Goal: Task Accomplishment & Management: Use online tool/utility

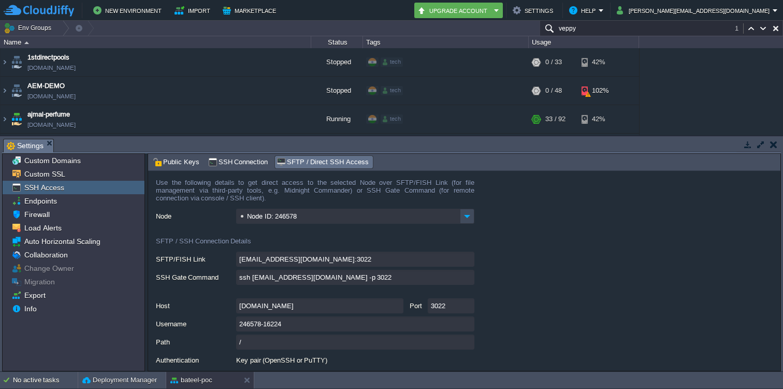
scroll to position [331, 0]
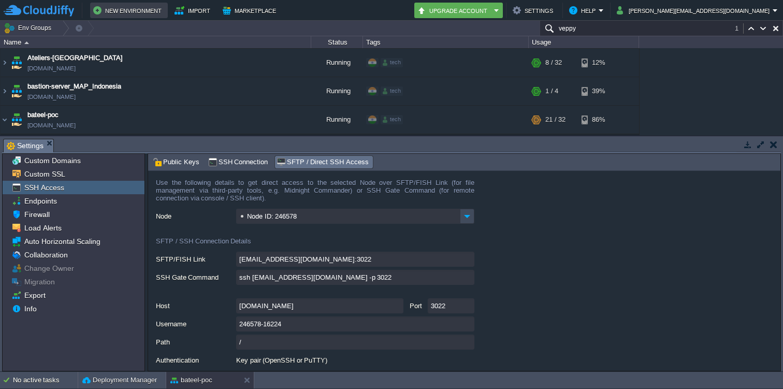
click at [123, 9] on button "New Environment" at bounding box center [128, 10] width 71 height 12
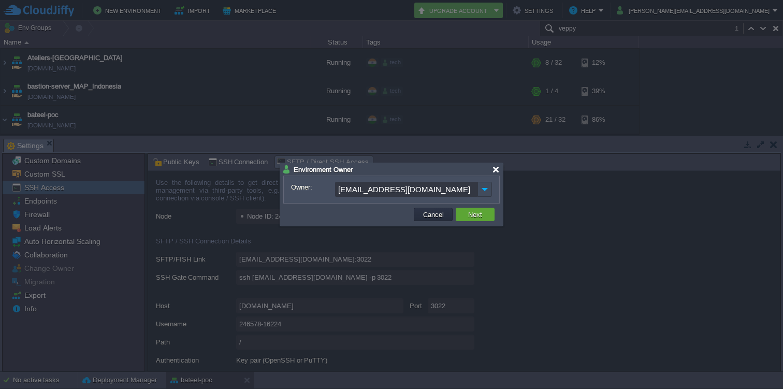
click at [497, 169] on div at bounding box center [496, 170] width 8 height 8
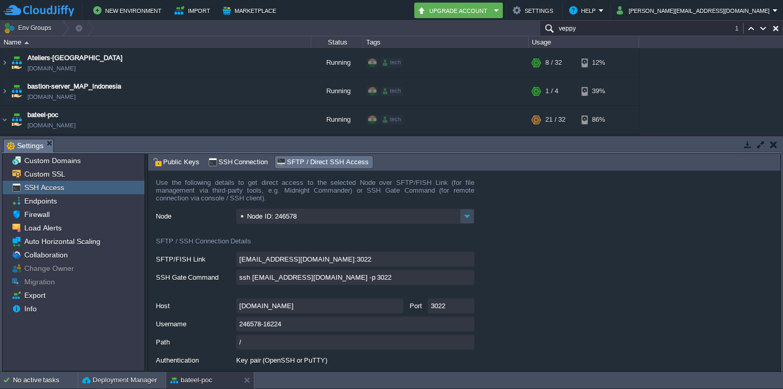
click at [771, 148] on button "button" at bounding box center [773, 144] width 7 height 9
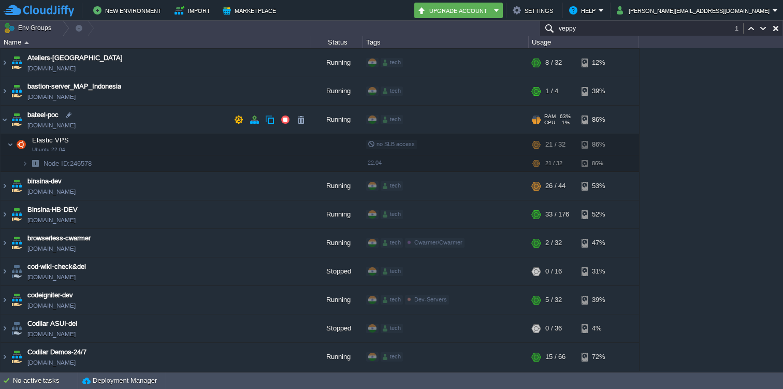
click at [9, 122] on td "bateel-poc [DOMAIN_NAME]" at bounding box center [156, 120] width 311 height 28
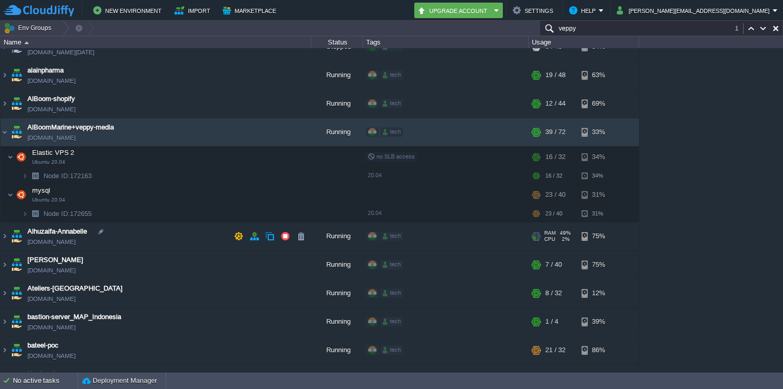
scroll to position [0, 0]
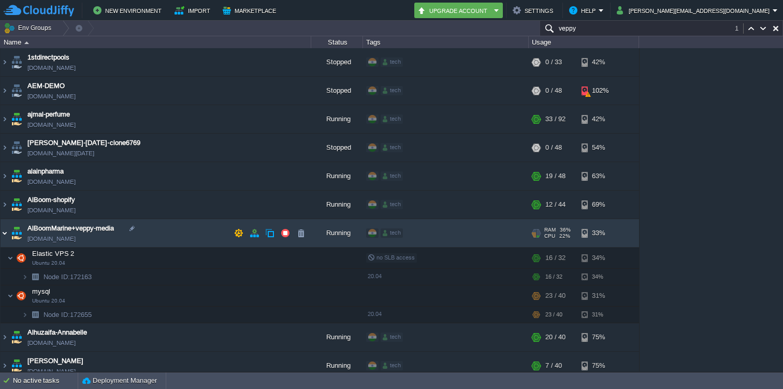
click at [5, 230] on img at bounding box center [5, 233] width 8 height 28
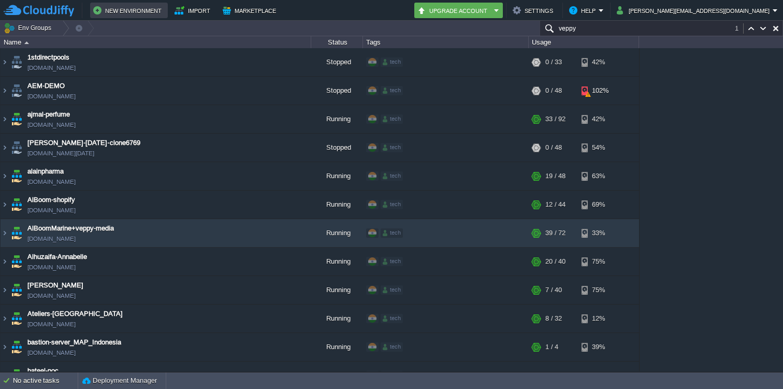
click at [129, 11] on button "New Environment" at bounding box center [128, 10] width 71 height 12
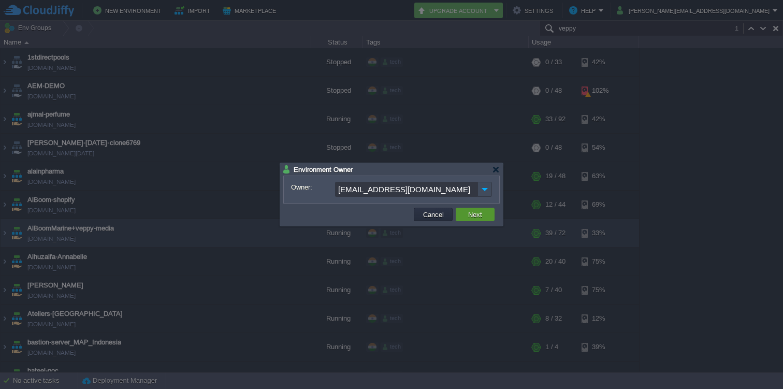
click at [476, 210] on button "Next" at bounding box center [475, 214] width 20 height 9
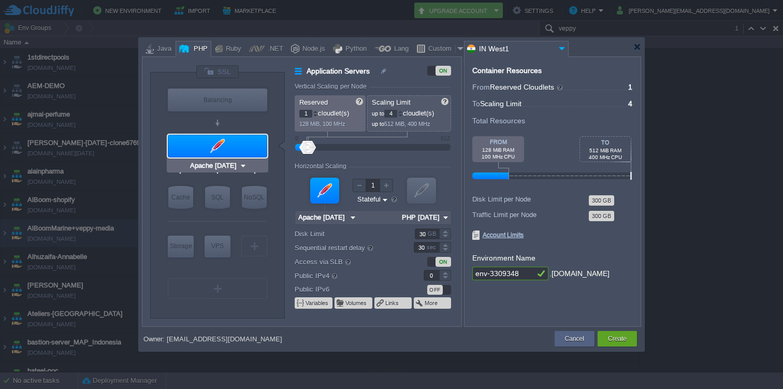
click at [240, 164] on img at bounding box center [243, 165] width 8 height 10
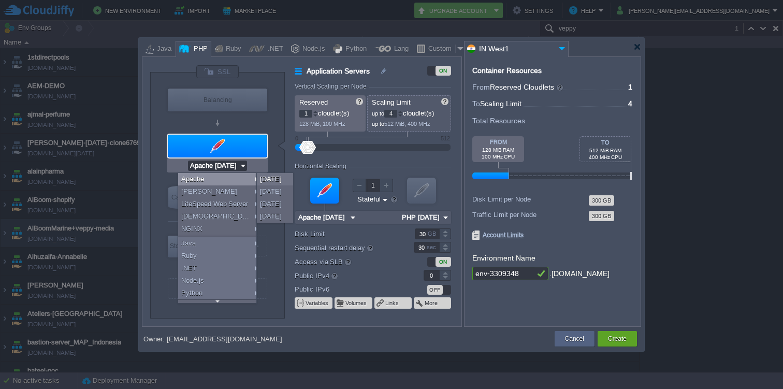
click at [240, 164] on img at bounding box center [243, 165] width 8 height 10
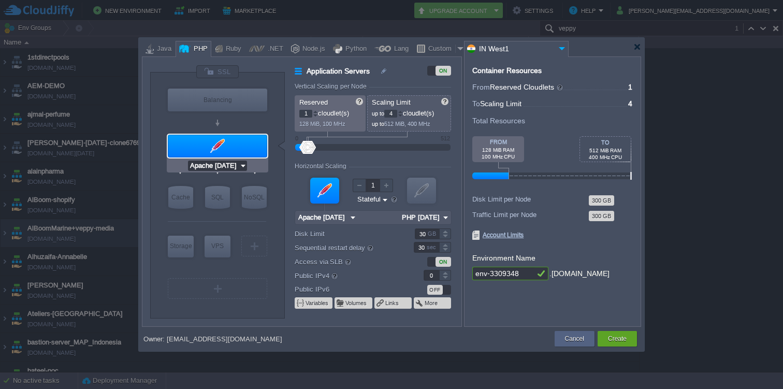
click at [240, 164] on img at bounding box center [243, 165] width 8 height 10
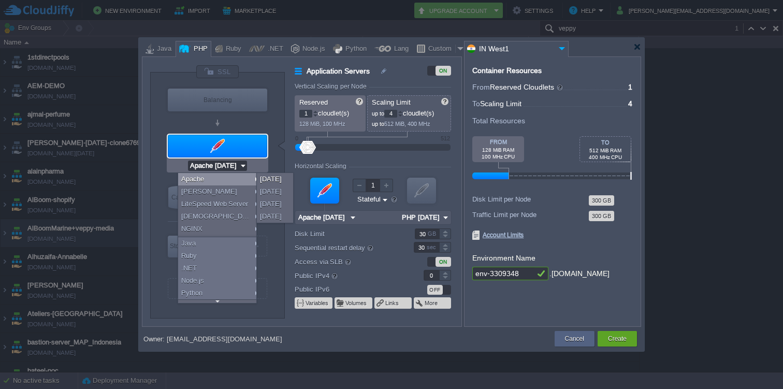
click at [350, 156] on form "Vertical Scaling per Node Reserved 1 cloudlet(s) 128 MiB, 100 MHz Scaling Limit…" at bounding box center [377, 204] width 166 height 243
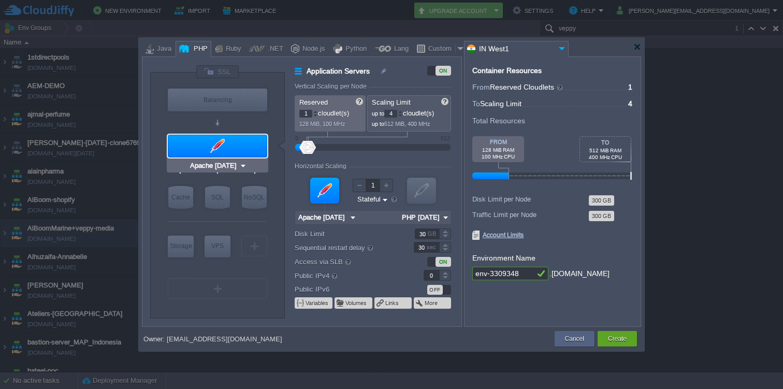
type input "NGINX 1.28.0"
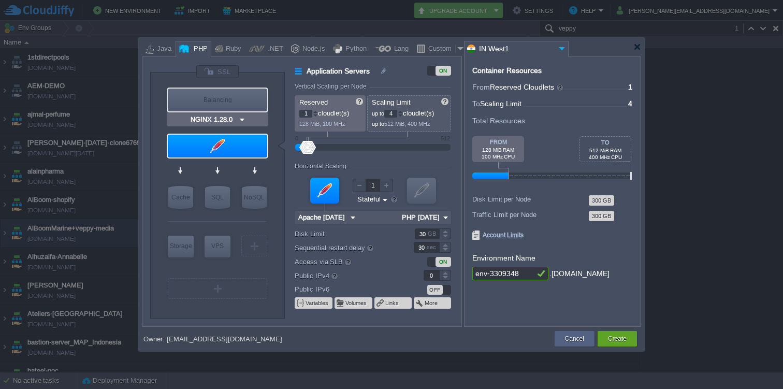
click at [230, 117] on input "NGINX 1.28.0" at bounding box center [213, 119] width 50 height 10
